Goal: Transaction & Acquisition: Purchase product/service

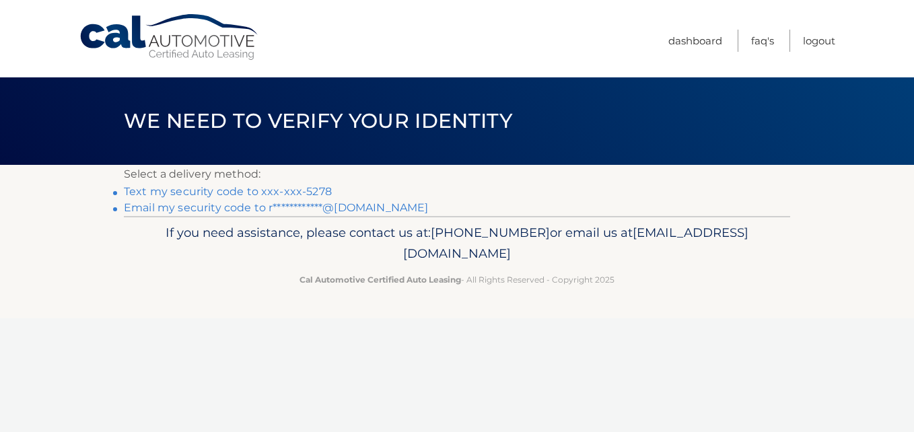
click at [275, 190] on link "Text my security code to xxx-xxx-5278" at bounding box center [228, 191] width 208 height 13
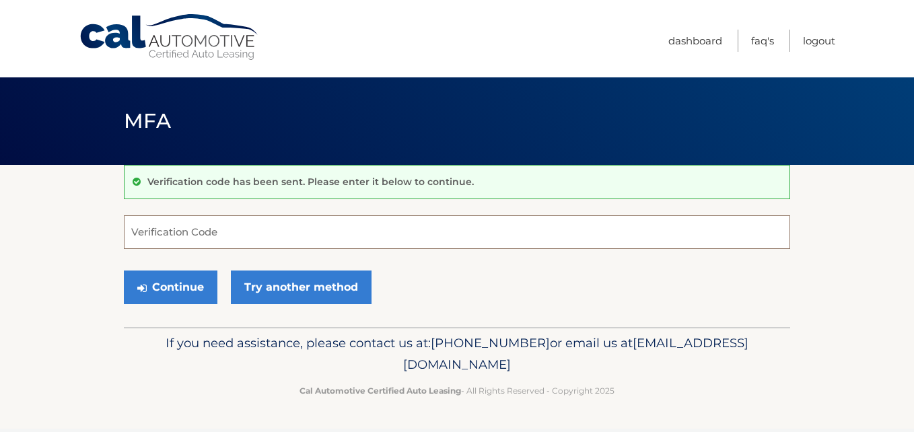
click at [500, 230] on input "Verification Code" at bounding box center [457, 232] width 666 height 34
type input "555436"
click at [124, 270] on button "Continue" at bounding box center [171, 287] width 94 height 34
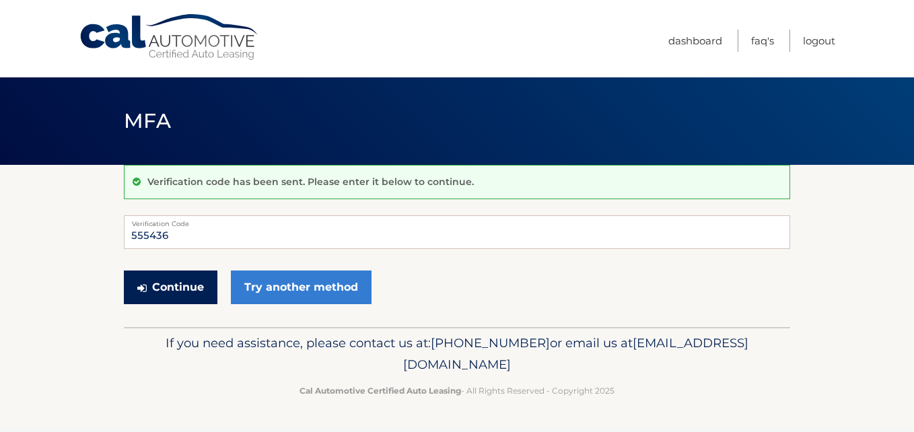
click at [174, 299] on button "Continue" at bounding box center [171, 287] width 94 height 34
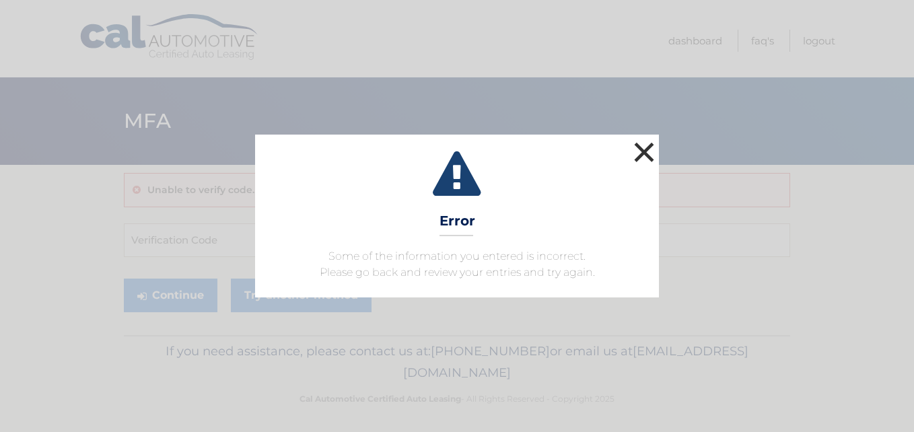
click at [655, 145] on button "×" at bounding box center [643, 152] width 27 height 27
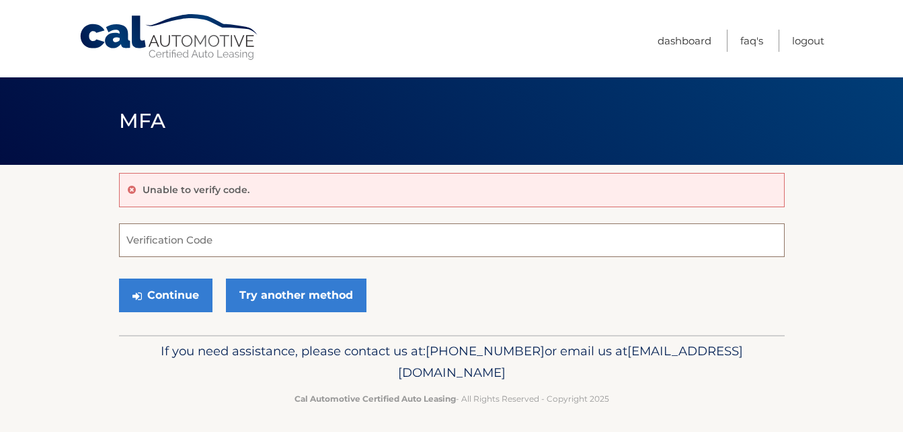
click at [251, 242] on input "Verification Code" at bounding box center [452, 240] width 666 height 34
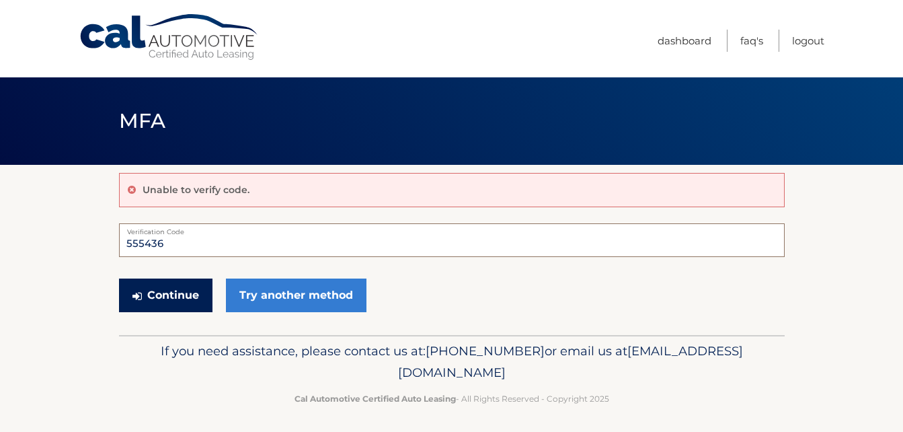
type input "555436"
click at [192, 289] on button "Continue" at bounding box center [166, 296] width 94 height 34
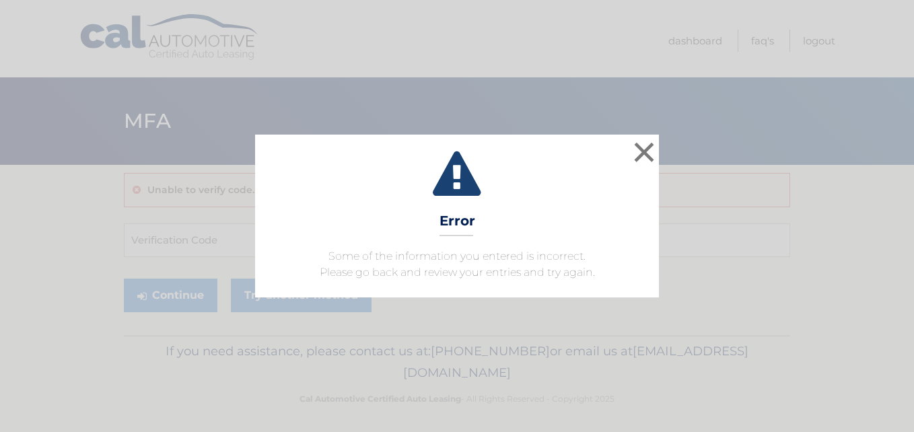
click at [661, 156] on div "× Error Some of the information you entered is incorrect. Please go back and re…" at bounding box center [456, 216] width 903 height 163
click at [636, 145] on button "×" at bounding box center [643, 152] width 27 height 27
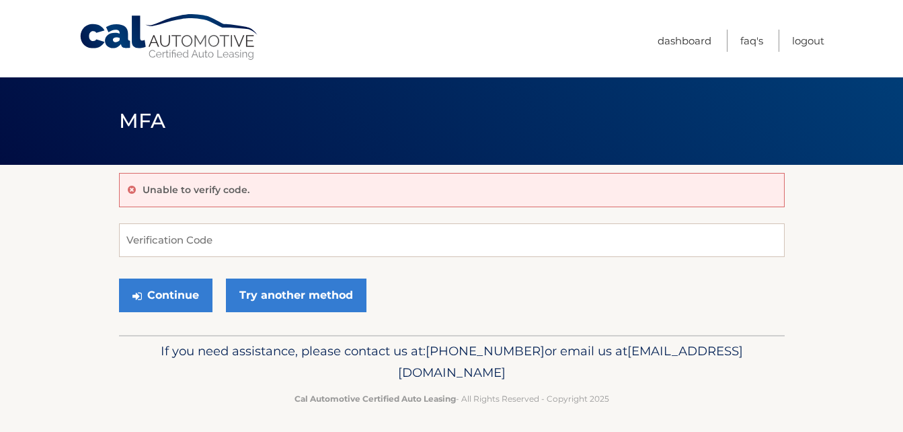
click at [244, 46] on link "Cal Automotive" at bounding box center [170, 37] width 182 height 48
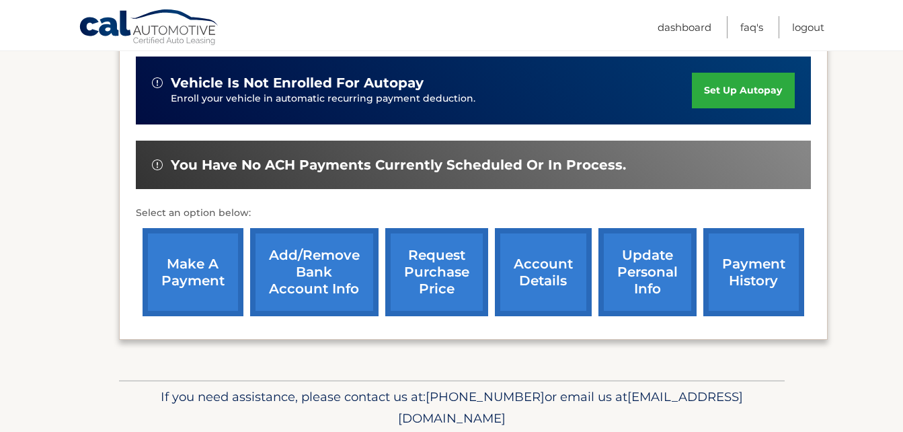
scroll to position [336, 0]
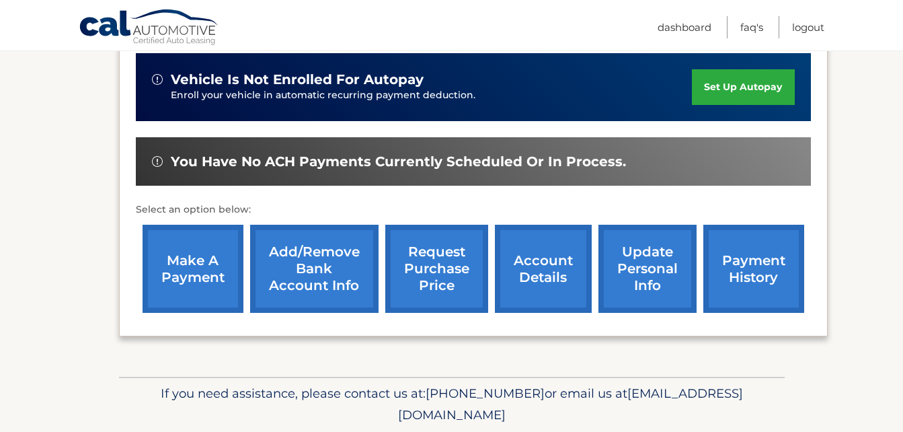
click at [179, 275] on link "make a payment" at bounding box center [193, 269] width 101 height 88
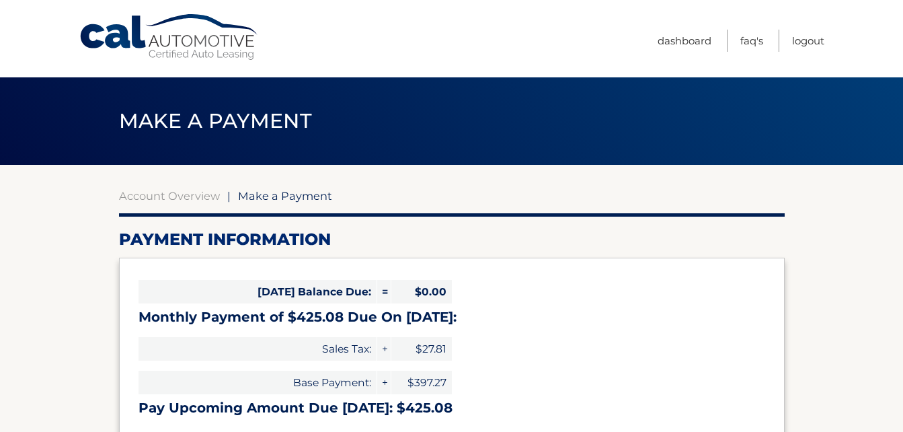
select select "OWE0ZDQyMWMtZjhkYy00NmI2LWIxNWEtNDVhMjg4NGFhMGUx"
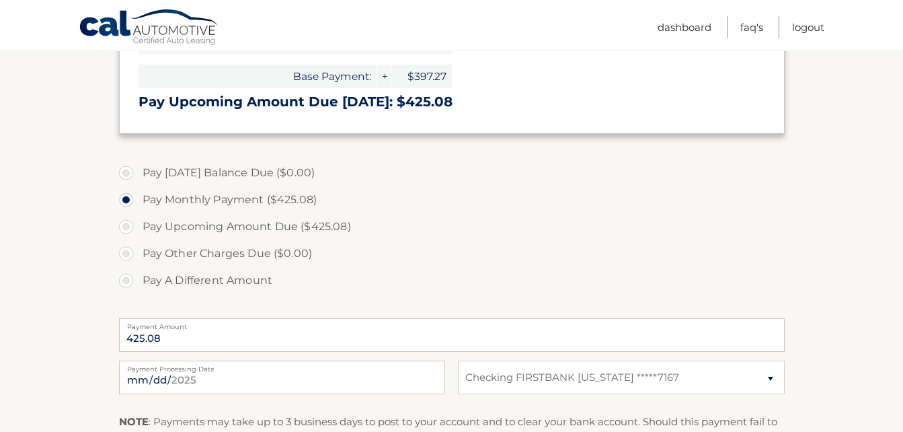
scroll to position [336, 0]
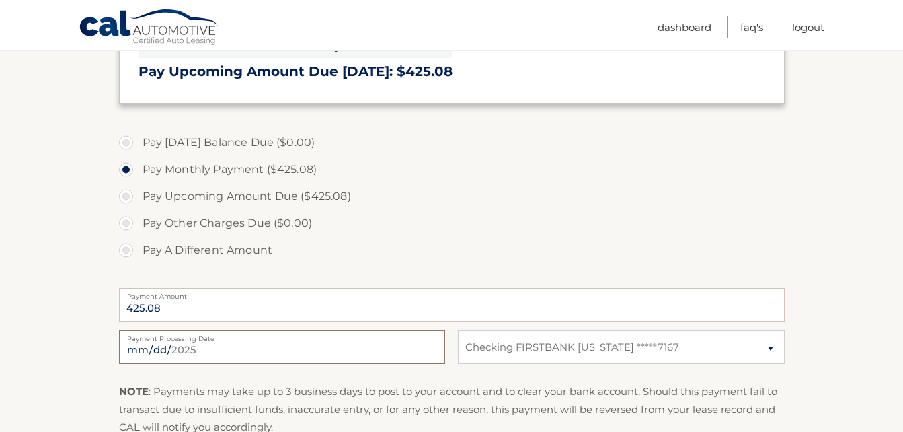
click at [200, 346] on input "2025-09-03" at bounding box center [282, 347] width 326 height 34
type input "2025-09-05"
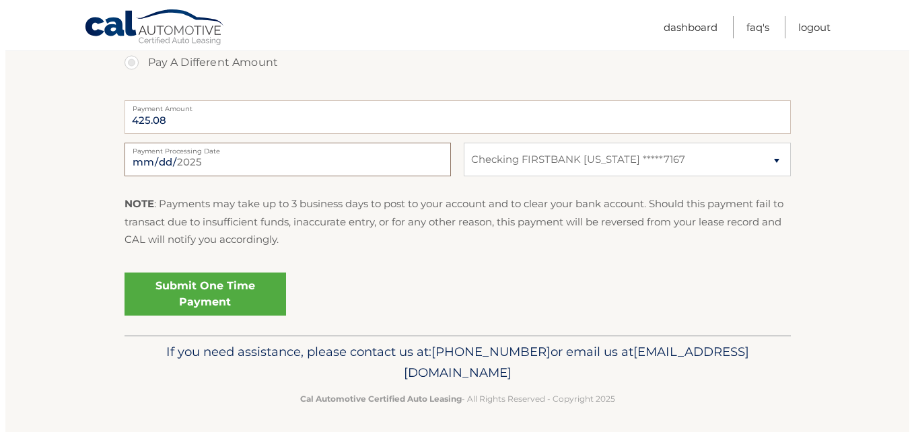
scroll to position [529, 0]
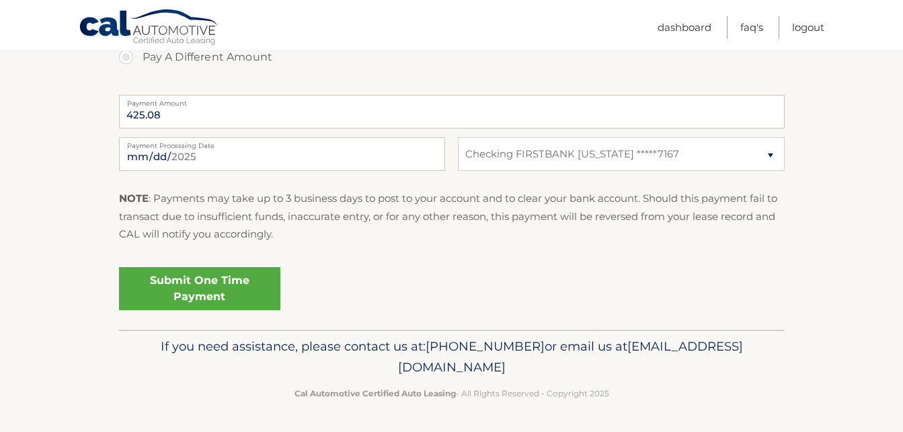
click at [226, 293] on link "Submit One Time Payment" at bounding box center [199, 288] width 161 height 43
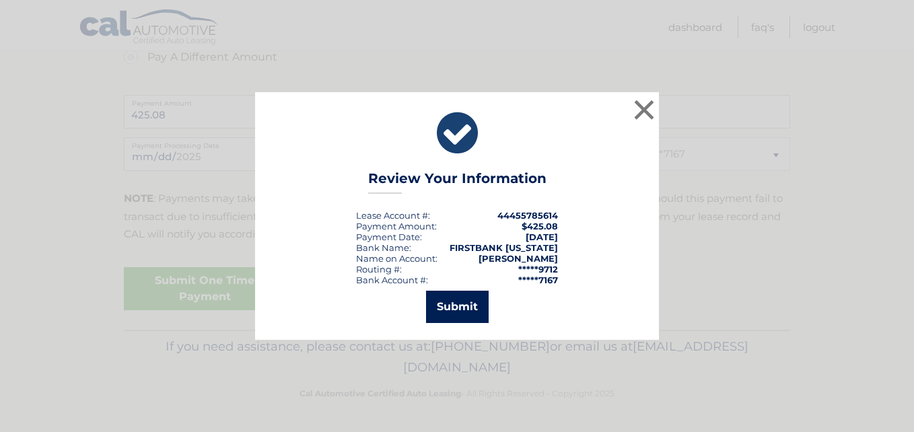
click at [479, 307] on button "Submit" at bounding box center [457, 307] width 63 height 32
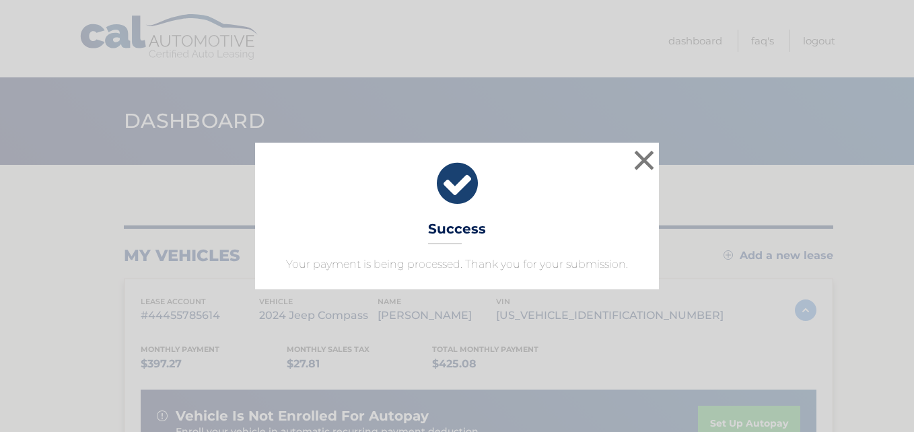
click at [459, 188] on icon at bounding box center [457, 183] width 370 height 48
click at [646, 158] on button "×" at bounding box center [643, 160] width 27 height 27
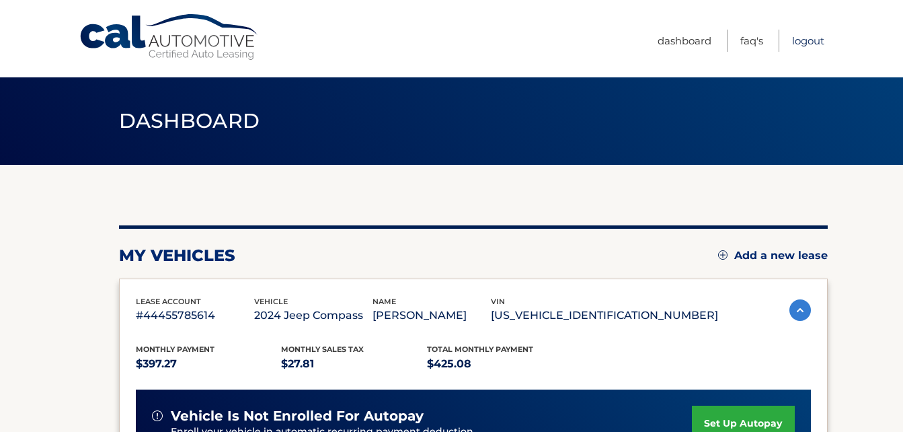
click at [807, 43] on link "Logout" at bounding box center [808, 41] width 32 height 22
